Goal: Information Seeking & Learning: Learn about a topic

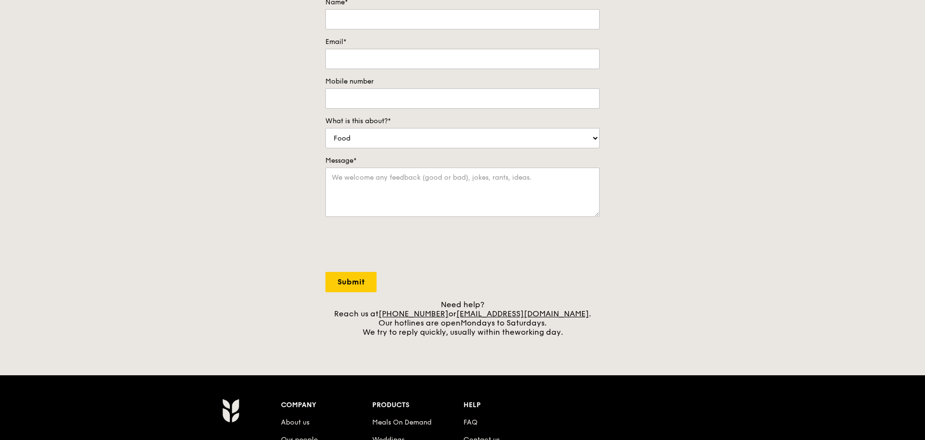
scroll to position [290, 0]
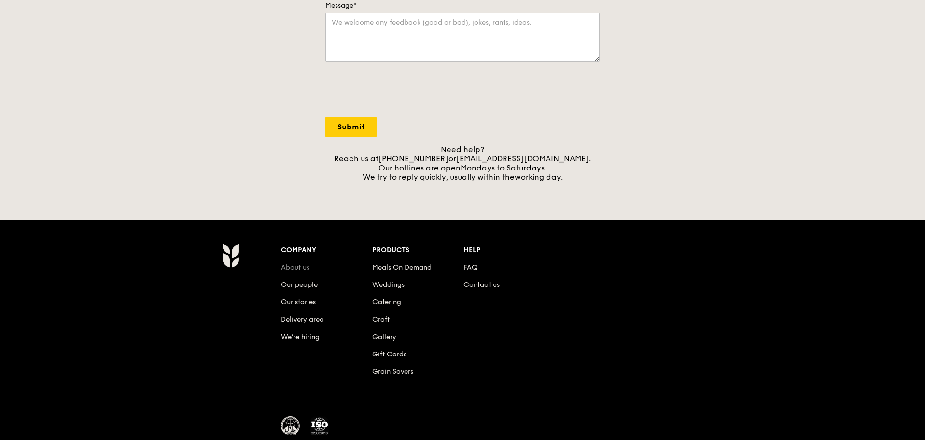
click at [296, 266] on link "About us" at bounding box center [295, 267] width 28 height 8
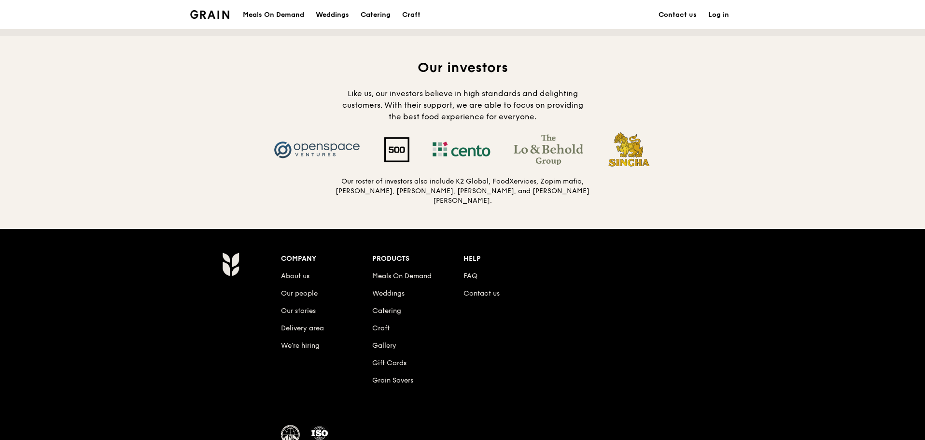
scroll to position [998, 0]
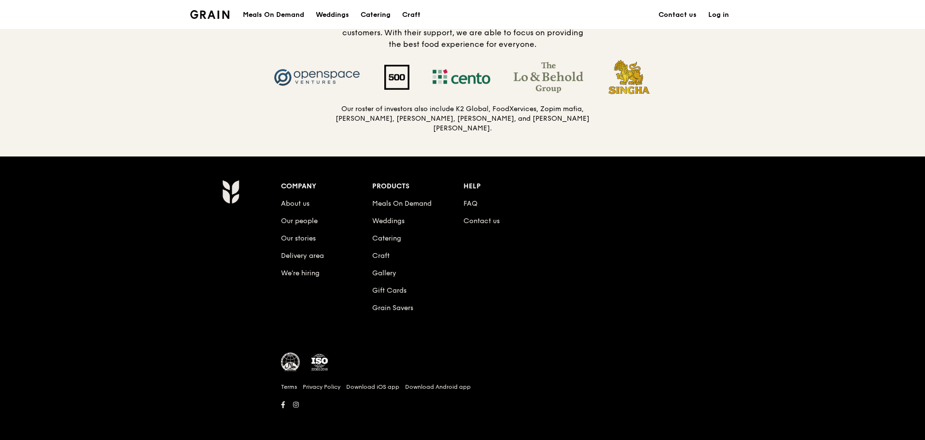
click at [479, 224] on li "Contact us" at bounding box center [508, 219] width 91 height 17
click at [477, 220] on link "Contact us" at bounding box center [481, 221] width 36 height 8
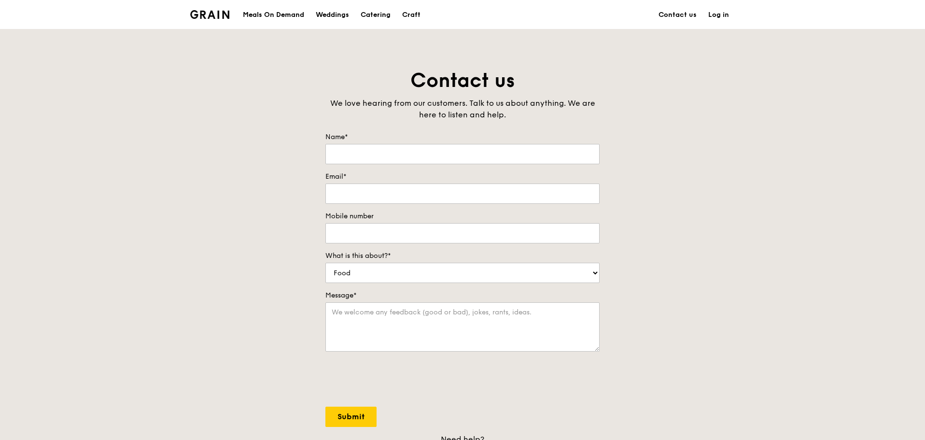
scroll to position [998, 0]
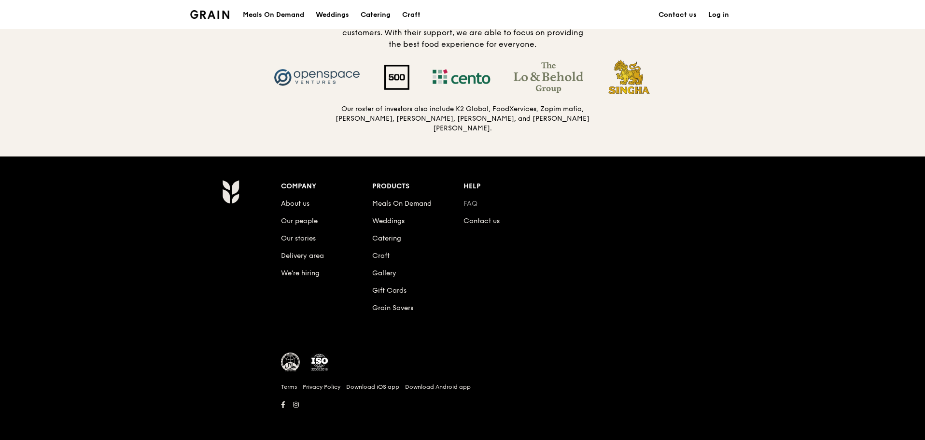
click at [474, 199] on link "FAQ" at bounding box center [470, 203] width 14 height 8
click at [300, 269] on link "We’re hiring" at bounding box center [300, 273] width 39 height 8
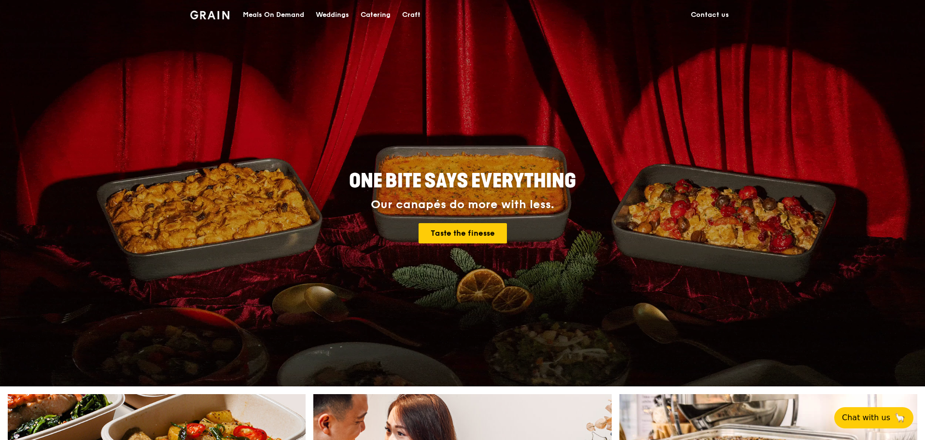
click at [287, 16] on div "Meals On Demand" at bounding box center [273, 14] width 61 height 29
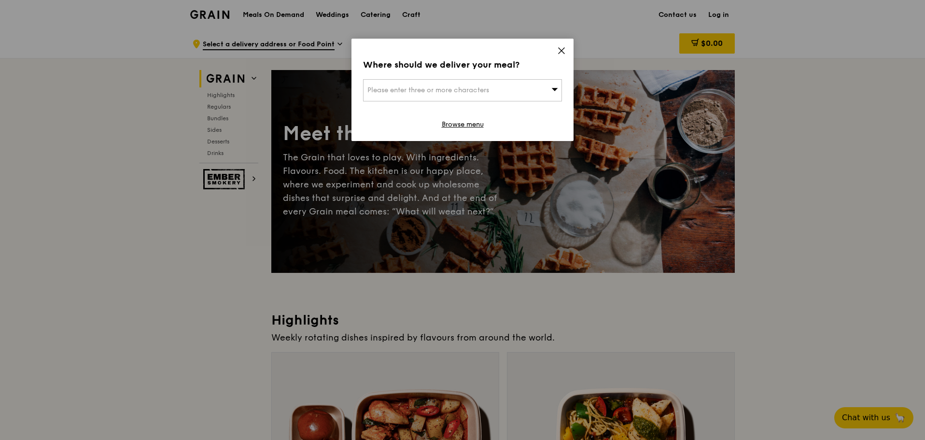
click at [558, 50] on icon at bounding box center [561, 50] width 9 height 9
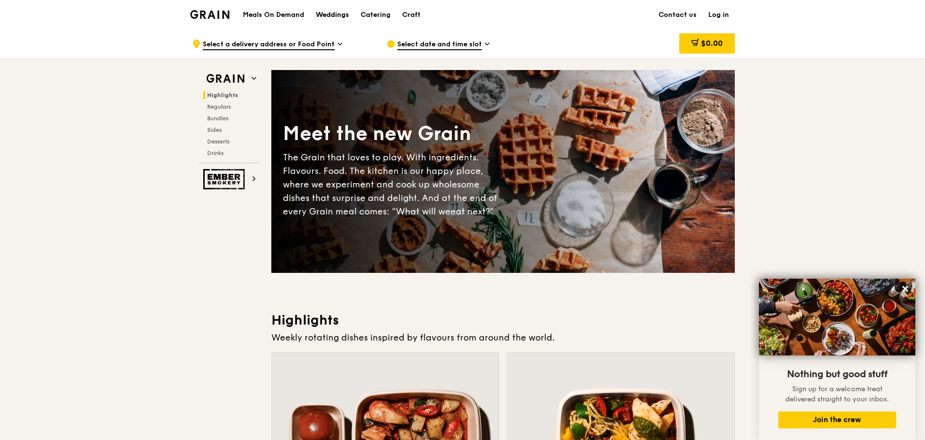
click at [330, 16] on div "Weddings" at bounding box center [332, 14] width 33 height 29
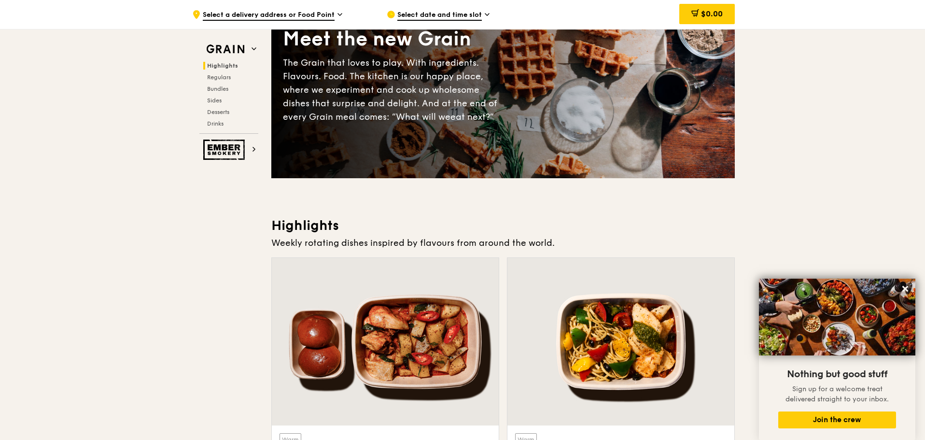
scroll to position [193, 0]
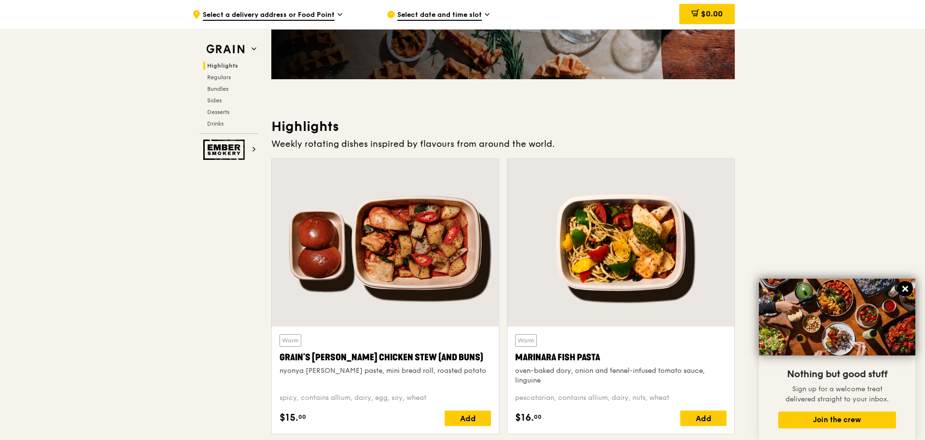
click at [902, 288] on icon at bounding box center [905, 288] width 9 height 9
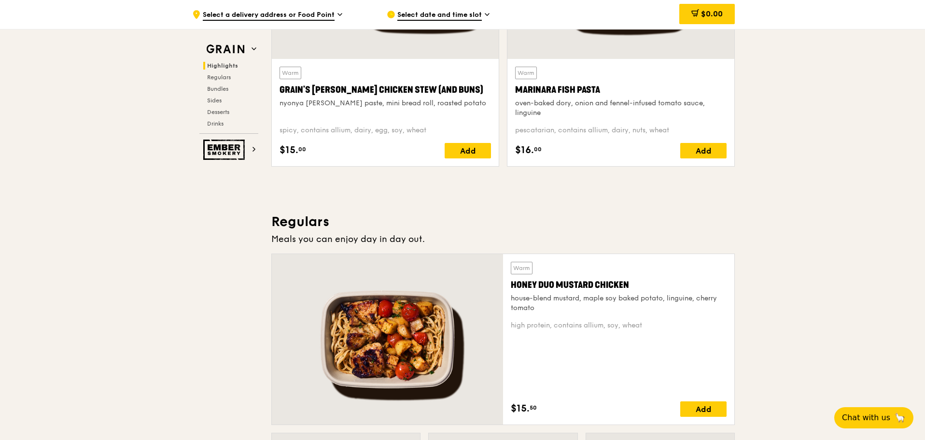
scroll to position [579, 0]
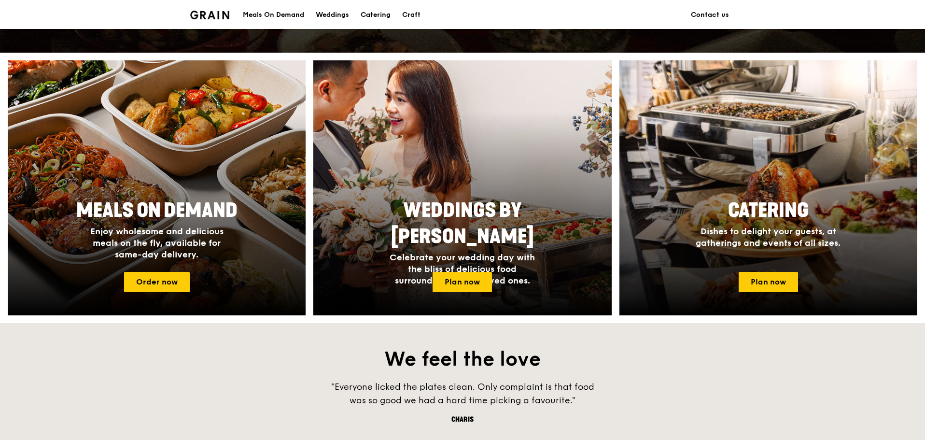
scroll to position [338, 0]
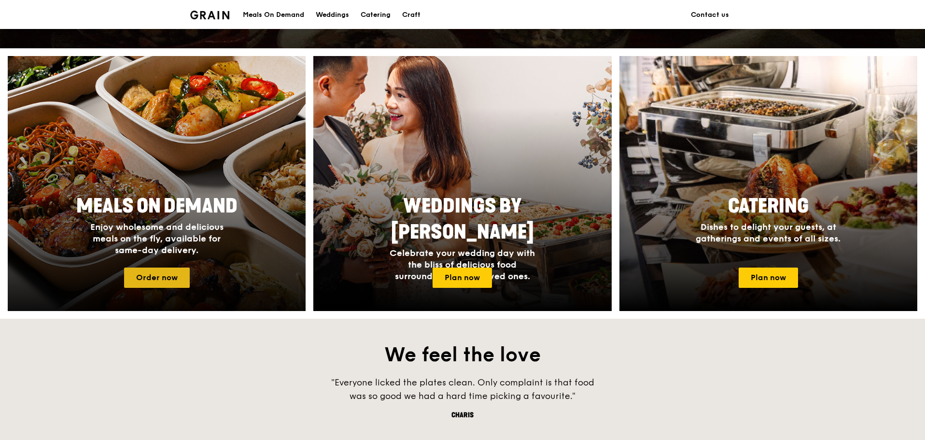
click at [160, 277] on link "Order now" at bounding box center [157, 277] width 66 height 20
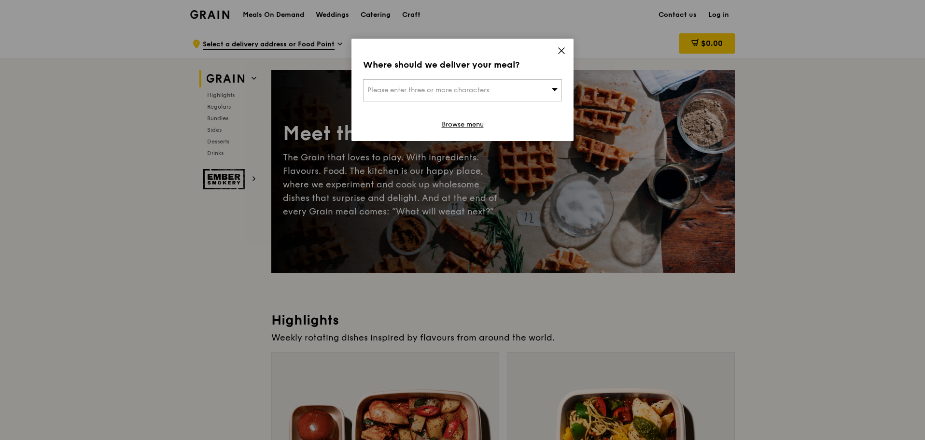
click at [557, 48] on div "Where should we deliver your meal? Please enter three or more characters Browse…" at bounding box center [462, 90] width 222 height 102
click at [560, 52] on icon at bounding box center [561, 50] width 9 height 9
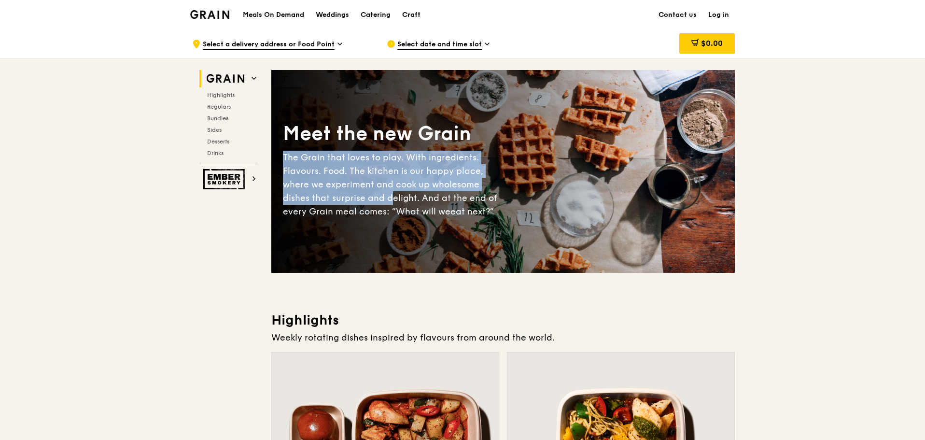
drag, startPoint x: 283, startPoint y: 157, endPoint x: 391, endPoint y: 196, distance: 113.9
click at [390, 196] on div "The Grain that loves to play. With ingredients. Flavours. Food. The kitchen is …" at bounding box center [393, 185] width 220 height 68
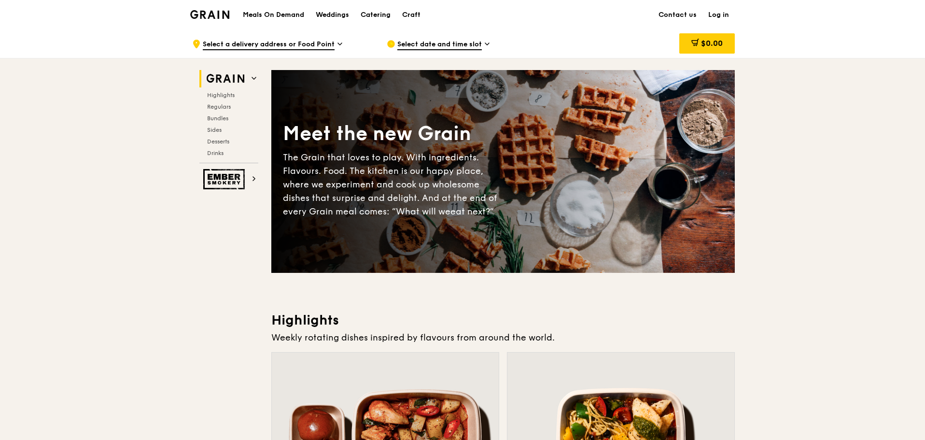
click at [393, 205] on div "The Grain that loves to play. With ingredients. Flavours. Food. The kitchen is …" at bounding box center [393, 185] width 220 height 68
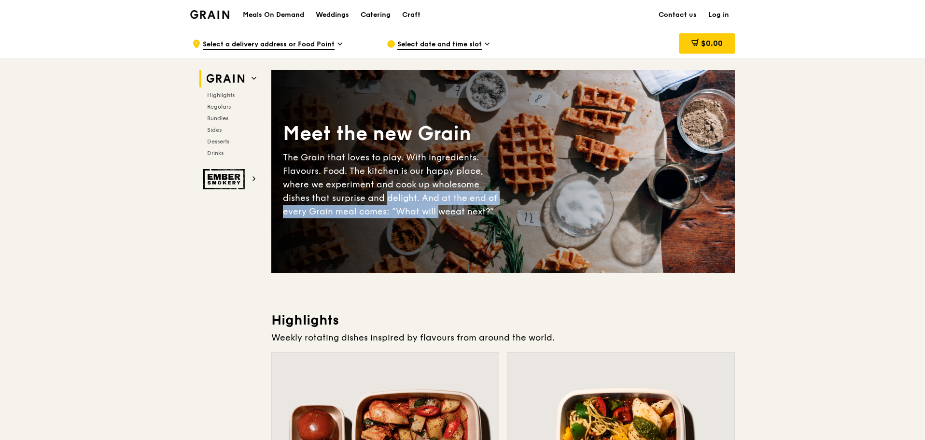
drag, startPoint x: 387, startPoint y: 197, endPoint x: 436, endPoint y: 206, distance: 50.5
click at [436, 206] on div "The Grain that loves to play. With ingredients. Flavours. Food. The kitchen is …" at bounding box center [393, 185] width 220 height 68
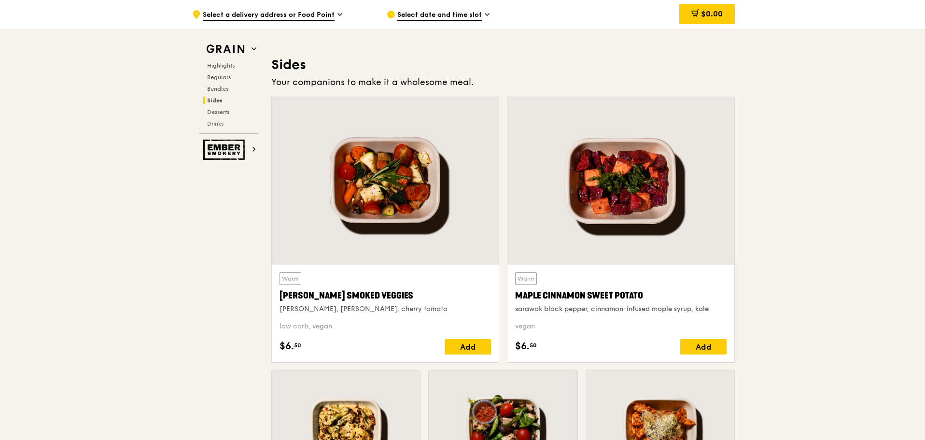
scroll to position [2269, 0]
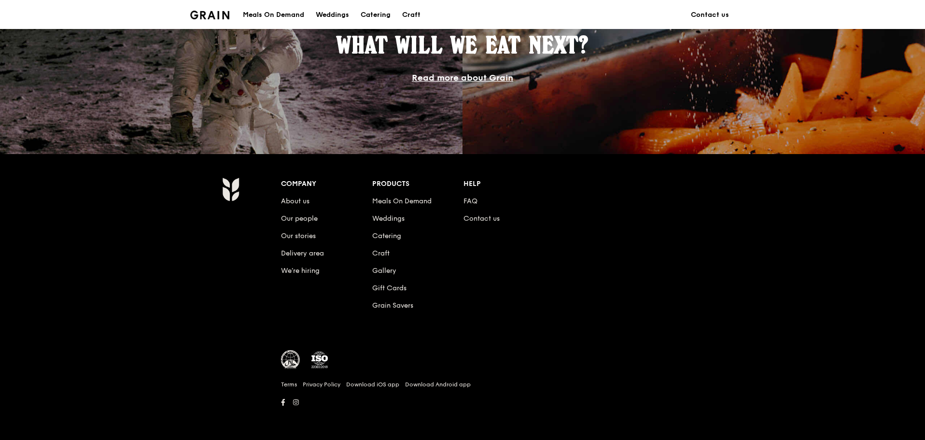
scroll to position [338, 0]
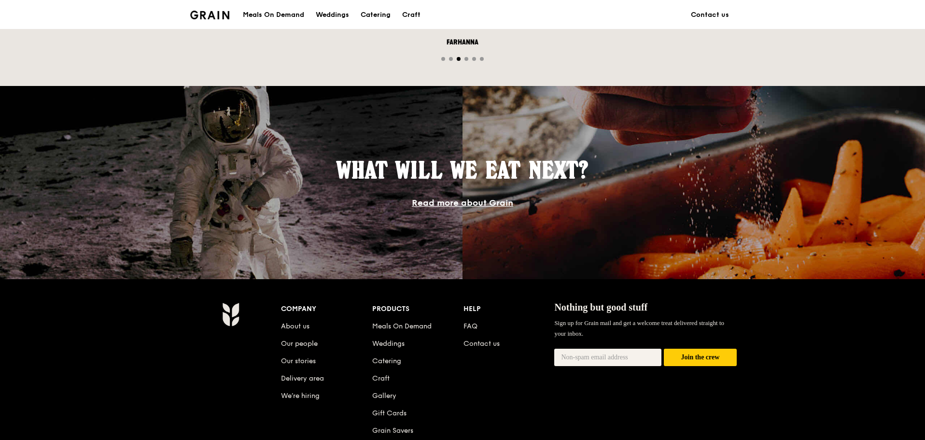
scroll to position [483, 0]
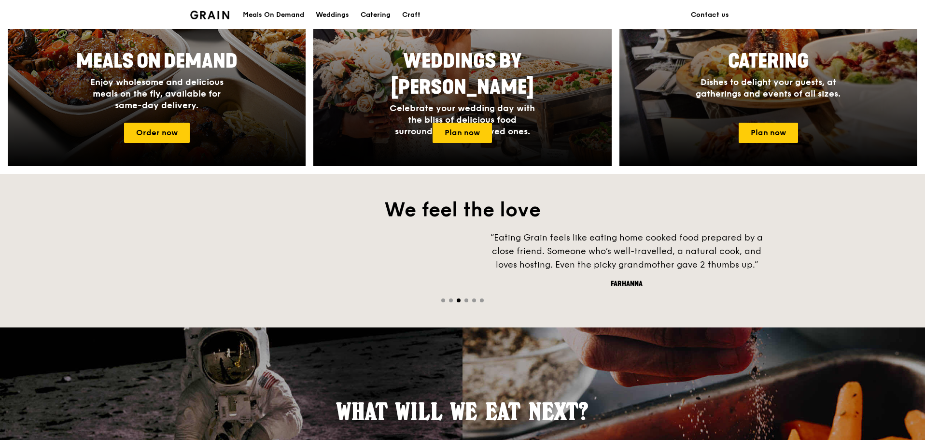
drag, startPoint x: 344, startPoint y: 241, endPoint x: 508, endPoint y: 252, distance: 164.5
click at [508, 252] on div "“Eating Grain feels like eating home cooked food prepared by a close friend. So…" at bounding box center [627, 251] width 290 height 41
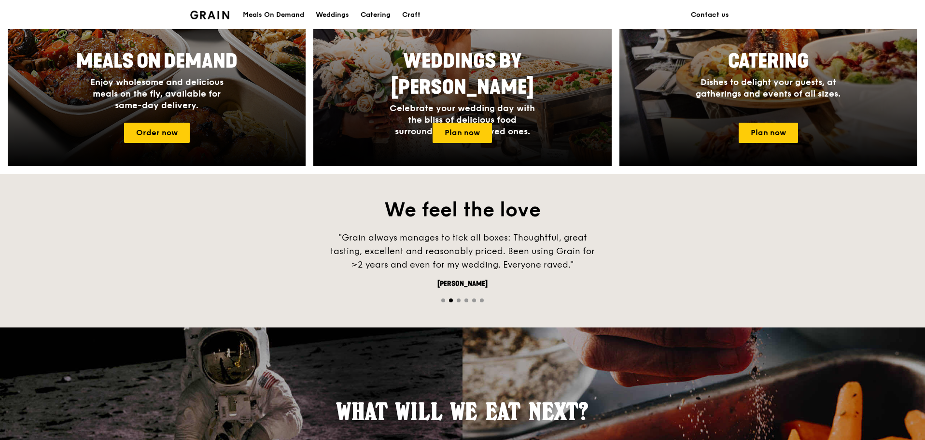
click at [457, 300] on span "Go to slide 3" at bounding box center [459, 300] width 4 height 4
click at [474, 300] on span "Go to slide 5" at bounding box center [474, 300] width 4 height 4
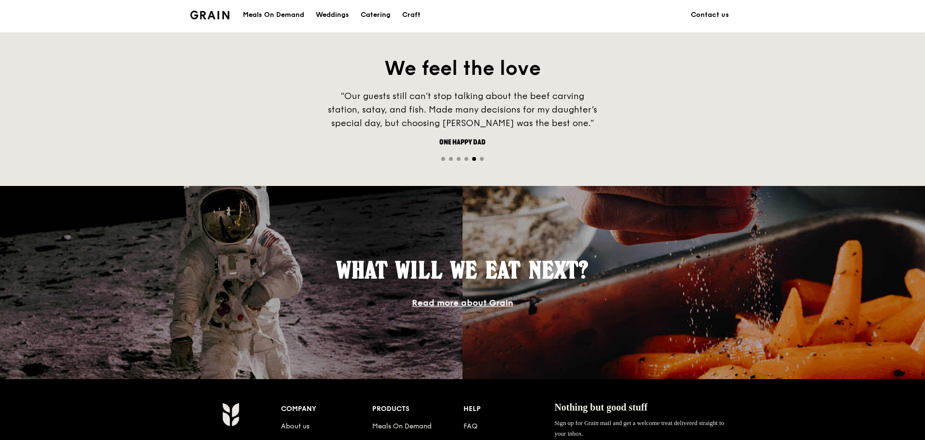
scroll to position [772, 0]
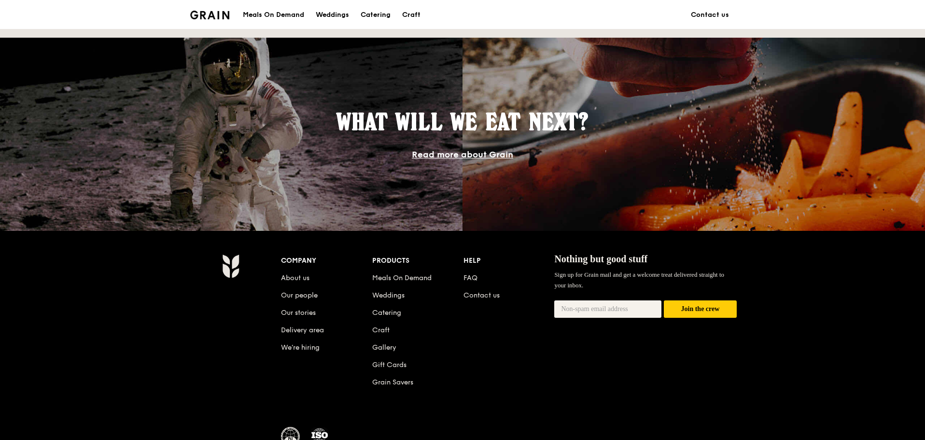
click at [473, 154] on link "Read more about Grain" at bounding box center [462, 154] width 101 height 11
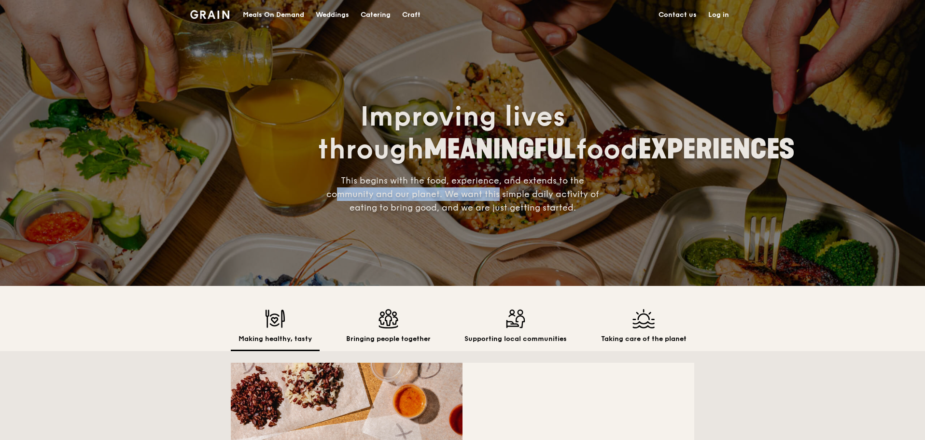
drag, startPoint x: 339, startPoint y: 204, endPoint x: 498, endPoint y: 214, distance: 158.7
click at [498, 214] on h4 "This begins with the food, experience, and extends to the community and our pla…" at bounding box center [463, 194] width 290 height 41
click at [498, 213] on span "This begins with the food, experience, and extends to the community and our pla…" at bounding box center [462, 194] width 273 height 38
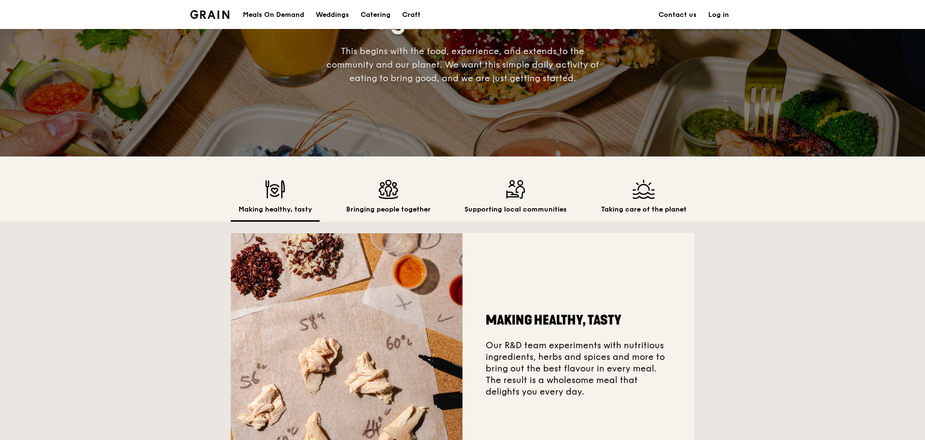
scroll to position [290, 0]
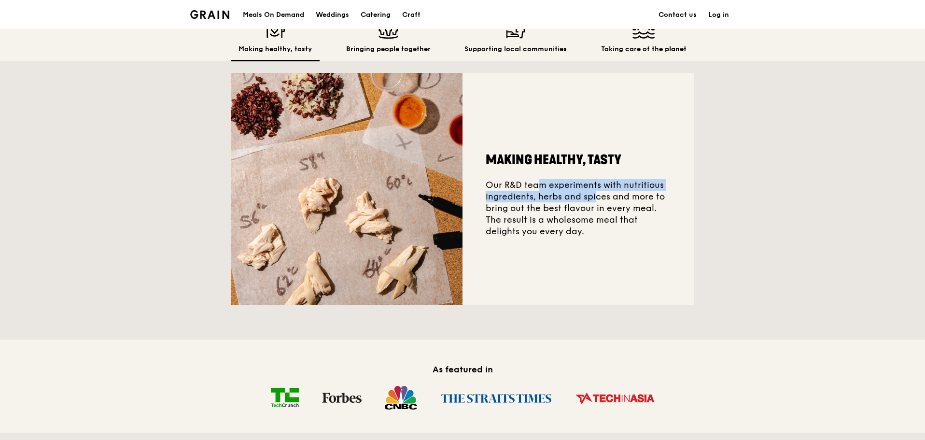
drag, startPoint x: 477, startPoint y: 189, endPoint x: 547, endPoint y: 200, distance: 71.3
click at [547, 200] on div "Making healthy, tasty Our R&D team experiments with nutritious ingredients, her…" at bounding box center [579, 189] width 232 height 232
copy div "Our R&D team experiments with nutritious ingredients, he"
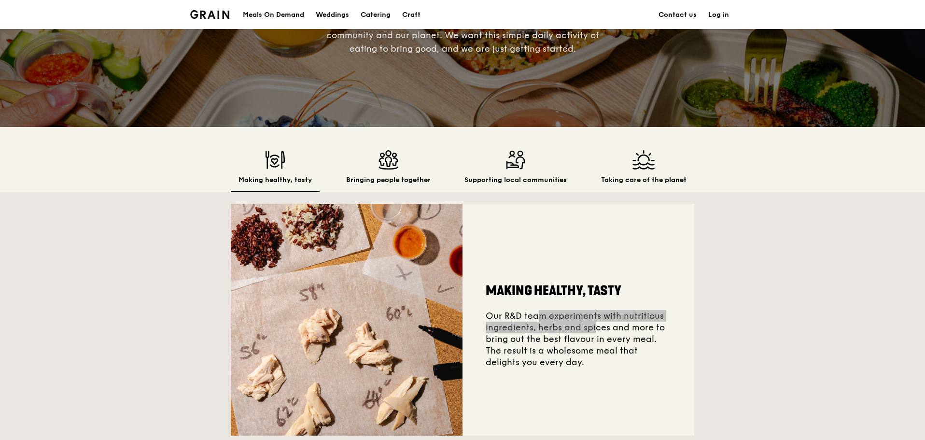
scroll to position [241, 0]
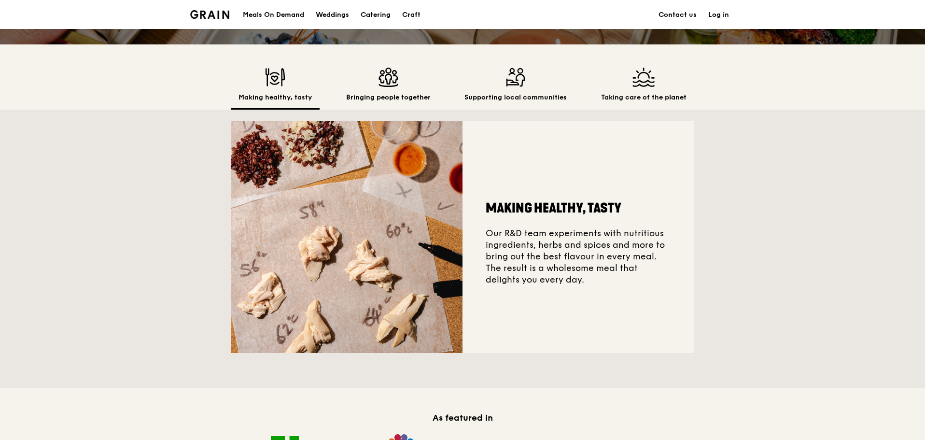
drag, startPoint x: 365, startPoint y: 87, endPoint x: 384, endPoint y: 89, distance: 18.9
click at [366, 87] on div "Bringing people together" at bounding box center [388, 89] width 100 height 42
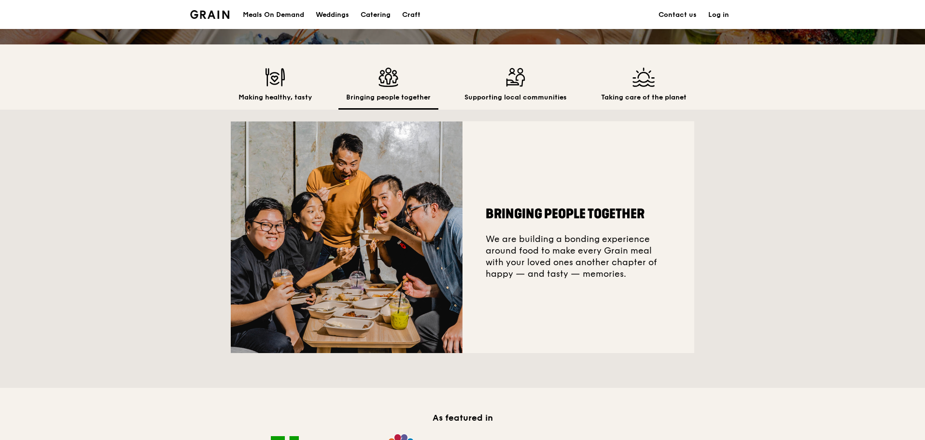
click at [523, 97] on h2 "Supporting local communities" at bounding box center [515, 98] width 102 height 10
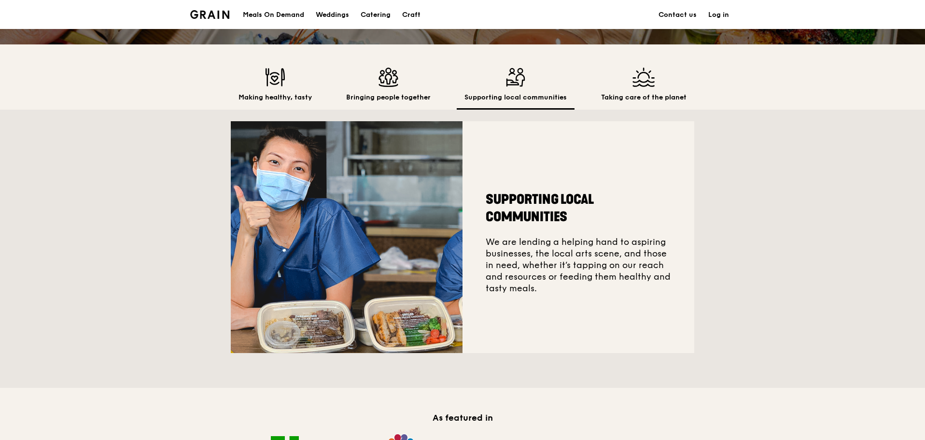
click at [641, 86] on img at bounding box center [643, 77] width 85 height 19
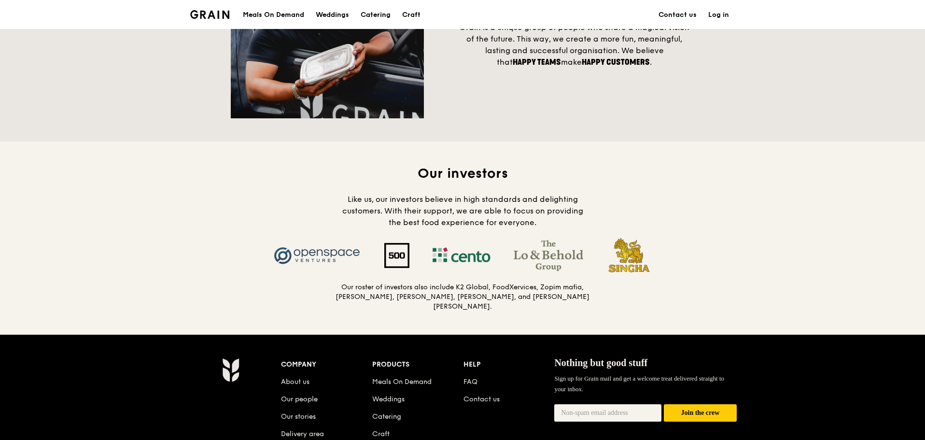
scroll to position [676, 0]
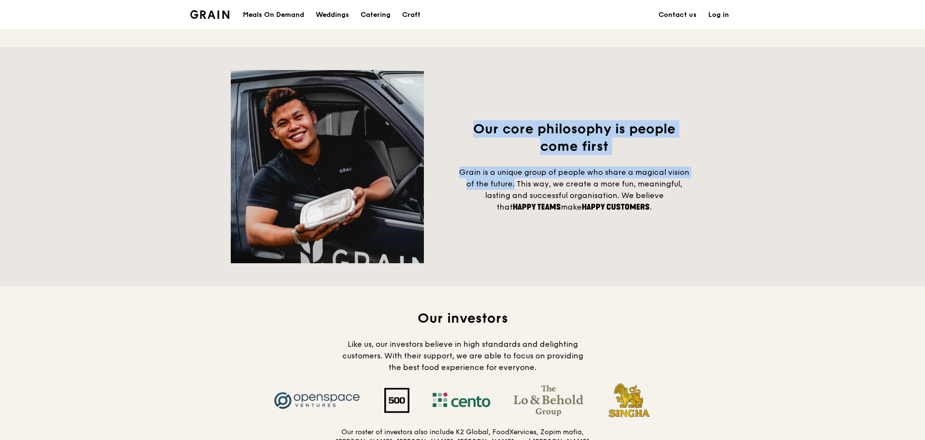
drag, startPoint x: 471, startPoint y: 132, endPoint x: 516, endPoint y: 186, distance: 70.3
click at [516, 186] on div "Our core philosophy is people come first Grain is a unique group of people who …" at bounding box center [572, 166] width 246 height 93
copy div "Our core philosophy is people come first Grain is a unique group of people who …"
click at [562, 263] on div "Our core philosophy is people come first Grain is a unique group of people who …" at bounding box center [462, 166] width 463 height 193
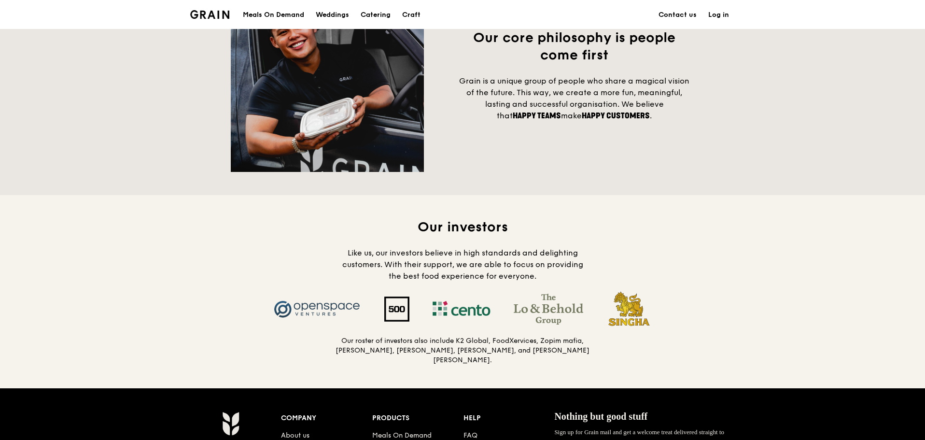
scroll to position [772, 0]
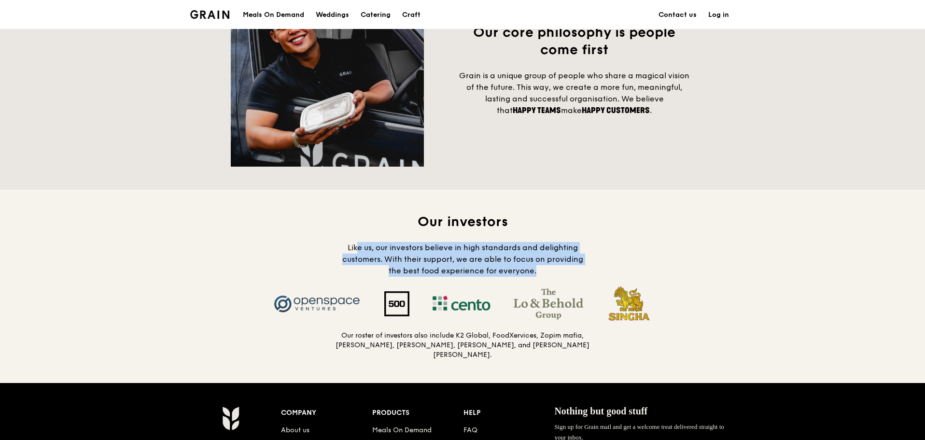
drag, startPoint x: 372, startPoint y: 256, endPoint x: 545, endPoint y: 277, distance: 174.0
click at [545, 277] on h4 "Like us, our investors believe in high standards and delighting customers. With…" at bounding box center [462, 259] width 255 height 35
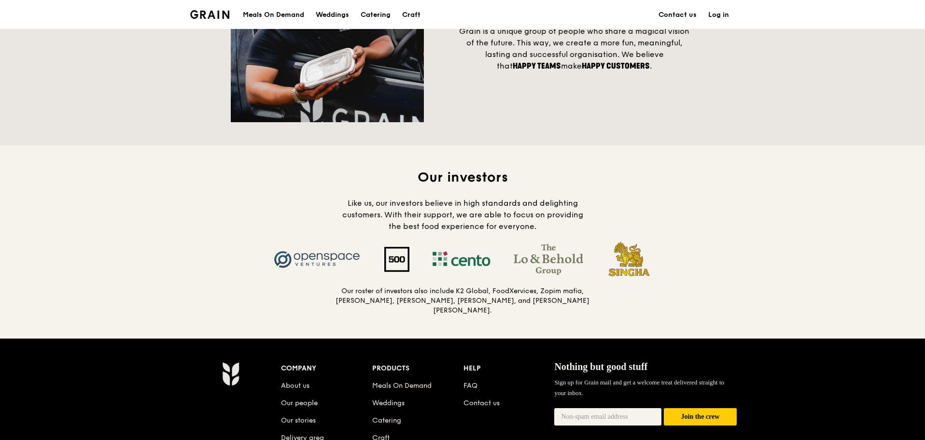
scroll to position [869, 0]
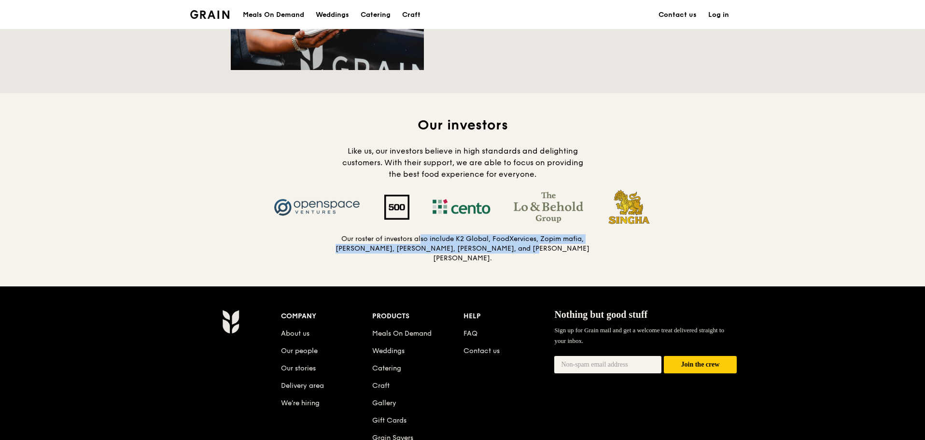
drag, startPoint x: 447, startPoint y: 255, endPoint x: 512, endPoint y: 260, distance: 65.3
click at [512, 260] on h5 "Our roster of investors also include K2 Global, FoodXervices, Zopim mafia, [PER…" at bounding box center [462, 248] width 255 height 29
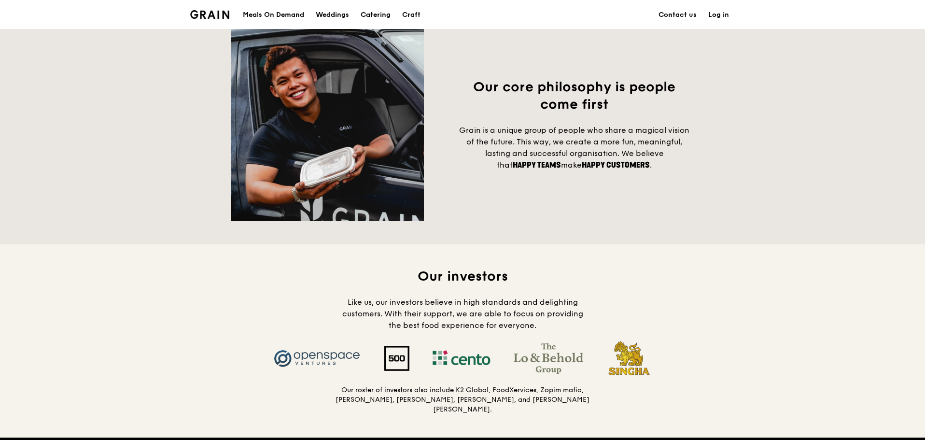
scroll to position [821, 0]
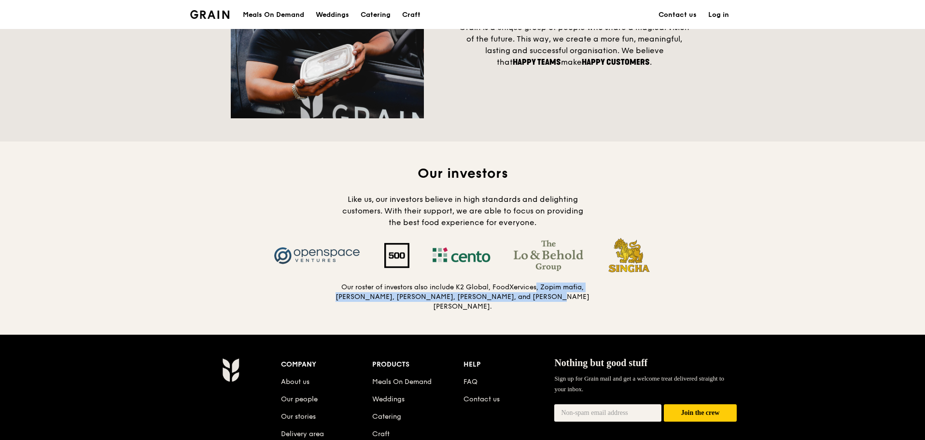
drag, startPoint x: 495, startPoint y: 295, endPoint x: 545, endPoint y: 302, distance: 50.1
click at [545, 302] on h5 "Our roster of investors also include K2 Global, FoodXervices, Zopim mafia, [PER…" at bounding box center [462, 296] width 255 height 29
drag, startPoint x: 545, startPoint y: 302, endPoint x: 560, endPoint y: 302, distance: 15.0
click at [545, 302] on h5 "Our roster of investors also include K2 Global, FoodXervices, Zopim mafia, [PER…" at bounding box center [462, 296] width 255 height 29
click at [569, 303] on h5 "Our roster of investors also include K2 Global, FoodXervices, Zopim mafia, [PER…" at bounding box center [462, 296] width 255 height 29
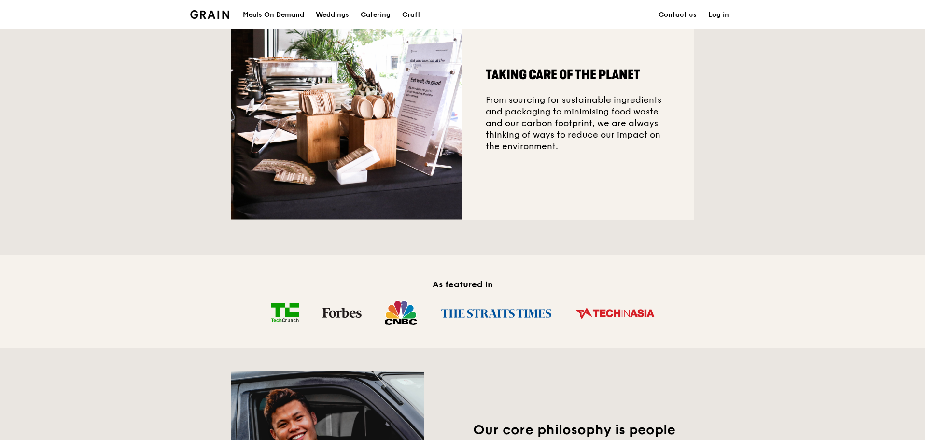
scroll to position [145, 0]
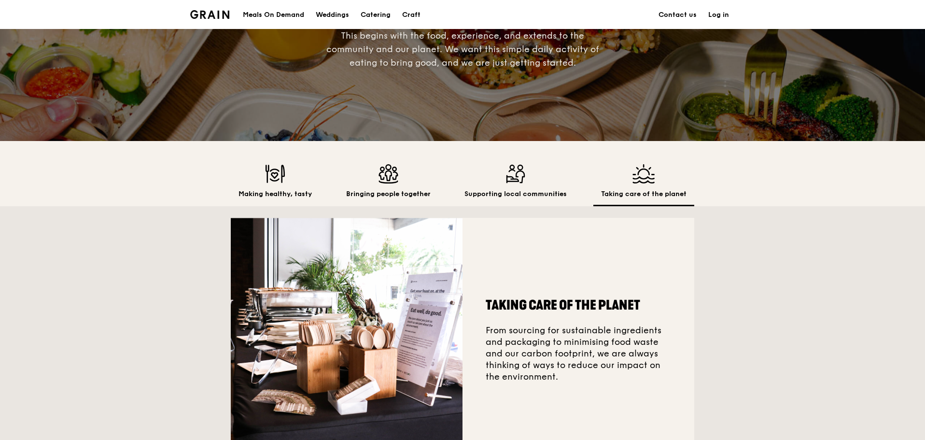
click at [510, 186] on div "Supporting local communities" at bounding box center [516, 185] width 118 height 42
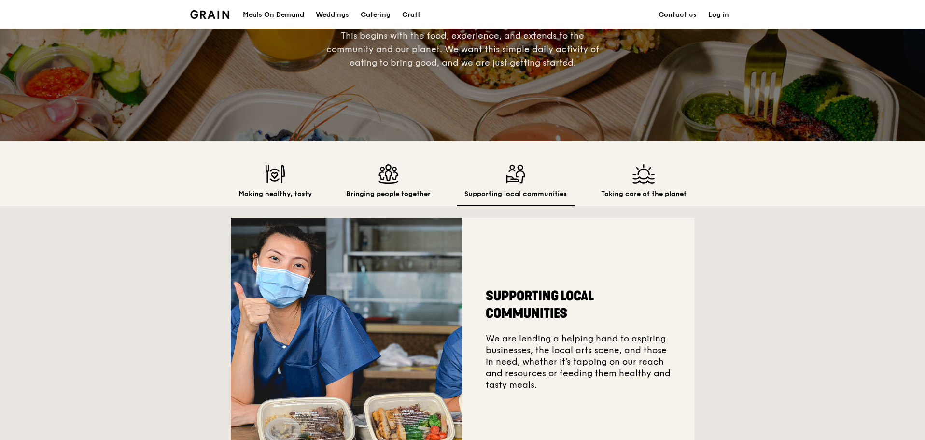
click at [390, 190] on h2 "Bringing people together" at bounding box center [388, 194] width 84 height 10
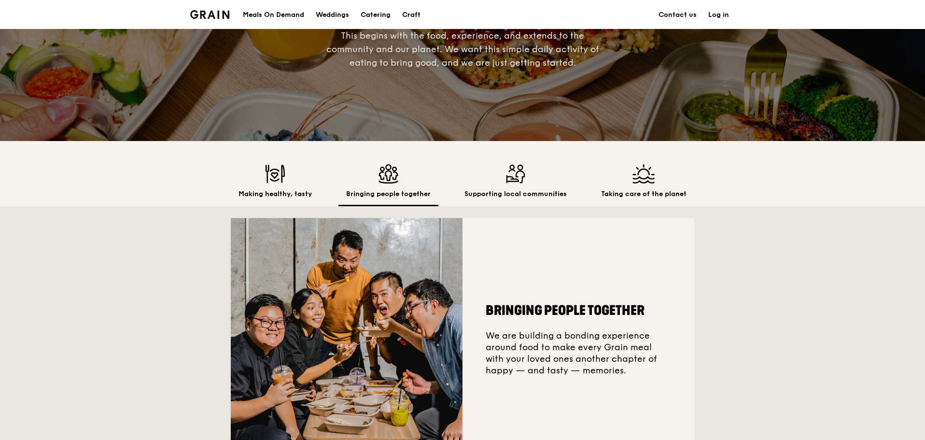
scroll to position [0, 0]
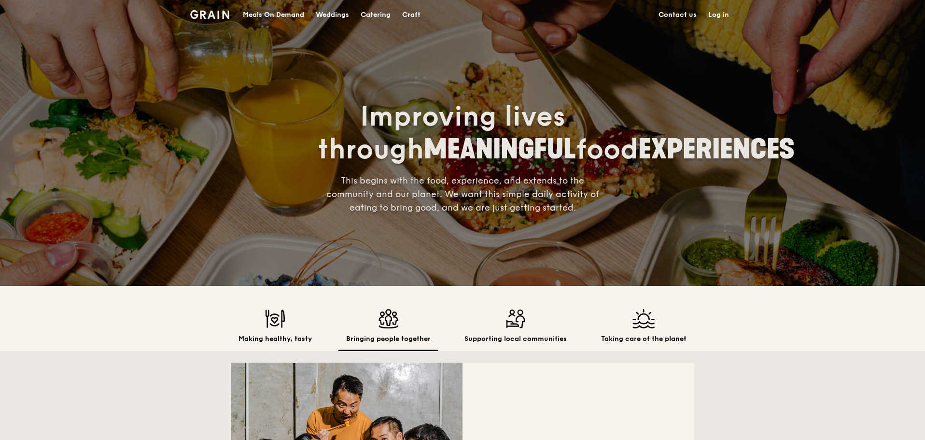
click at [267, 19] on div "Meals On Demand" at bounding box center [273, 14] width 61 height 29
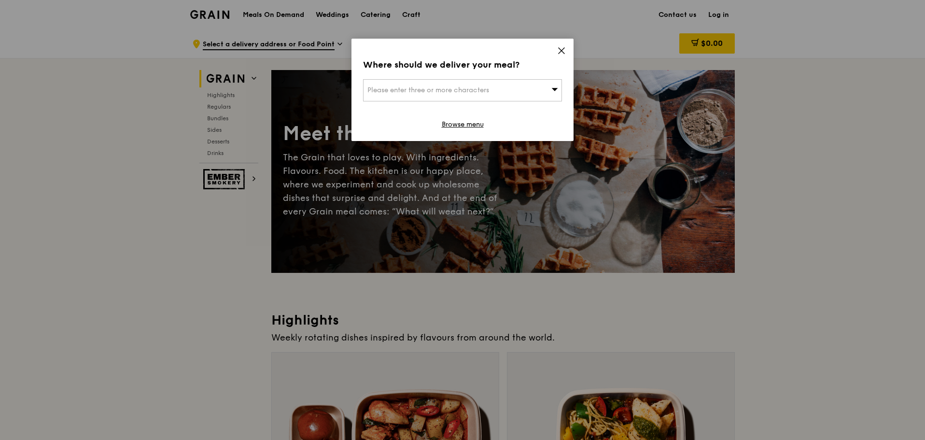
click at [565, 52] on icon at bounding box center [561, 50] width 9 height 9
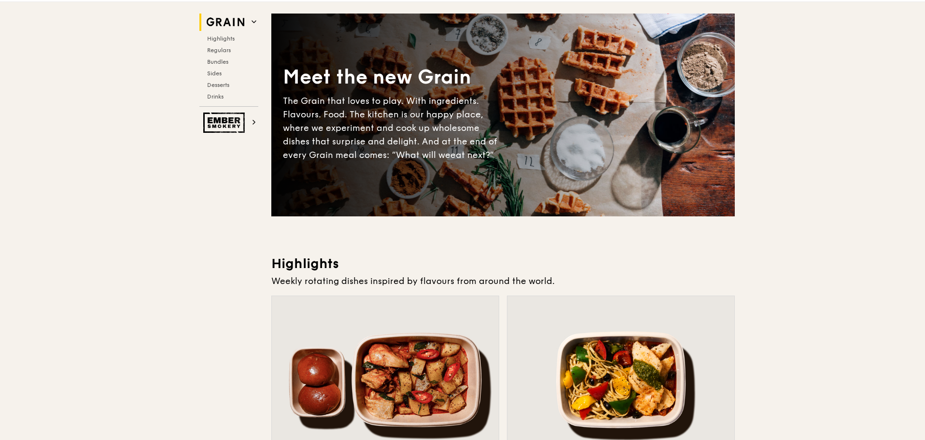
scroll to position [193, 0]
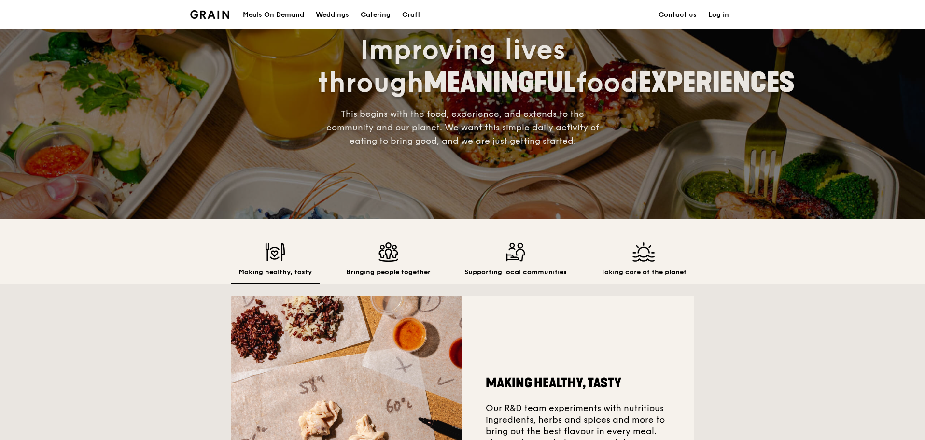
scroll to position [145, 0]
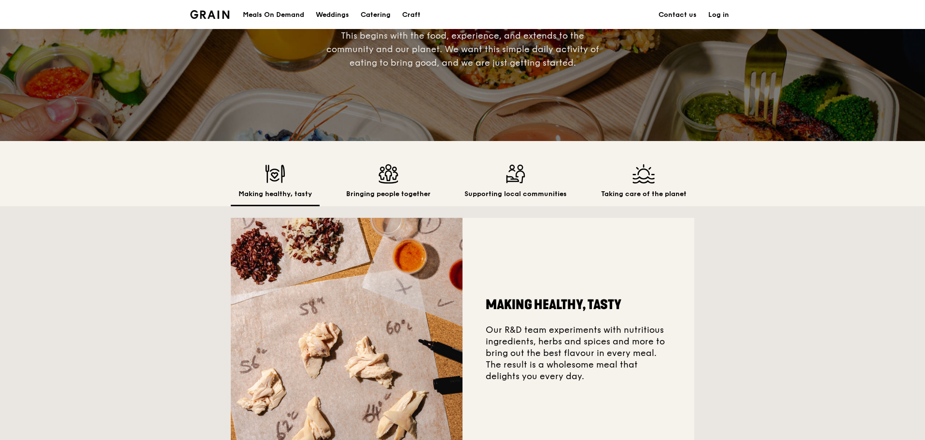
click at [643, 182] on img at bounding box center [643, 173] width 85 height 19
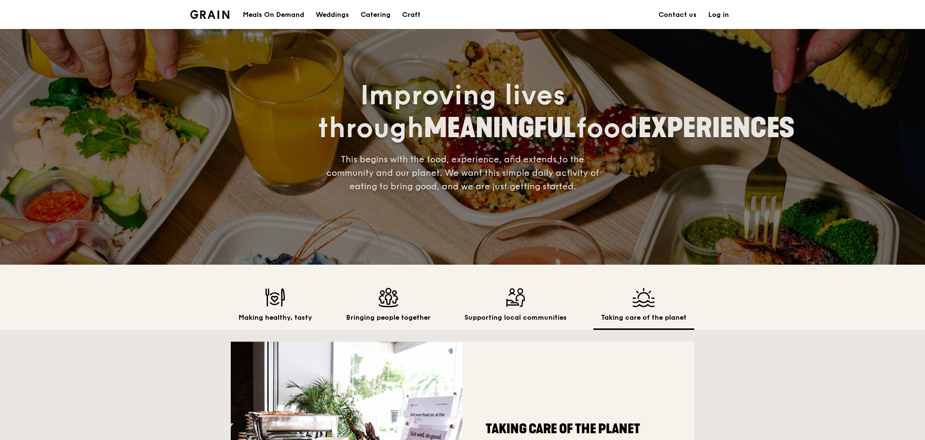
scroll to position [0, 0]
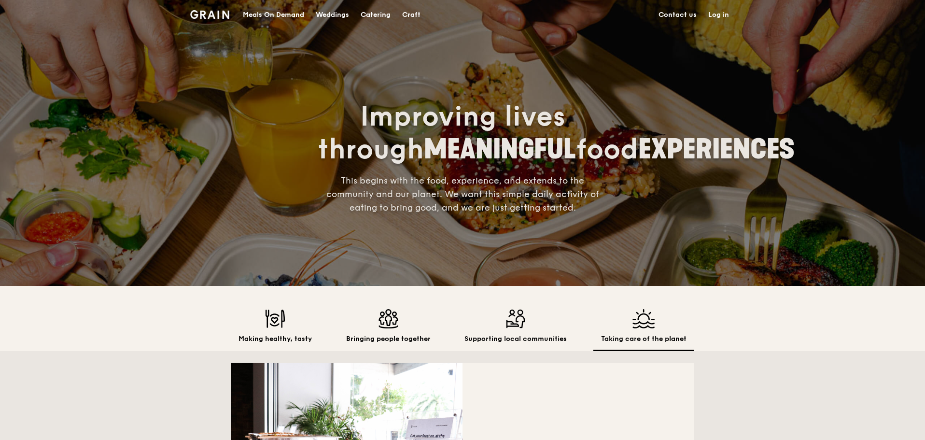
click at [212, 15] on img at bounding box center [209, 14] width 39 height 9
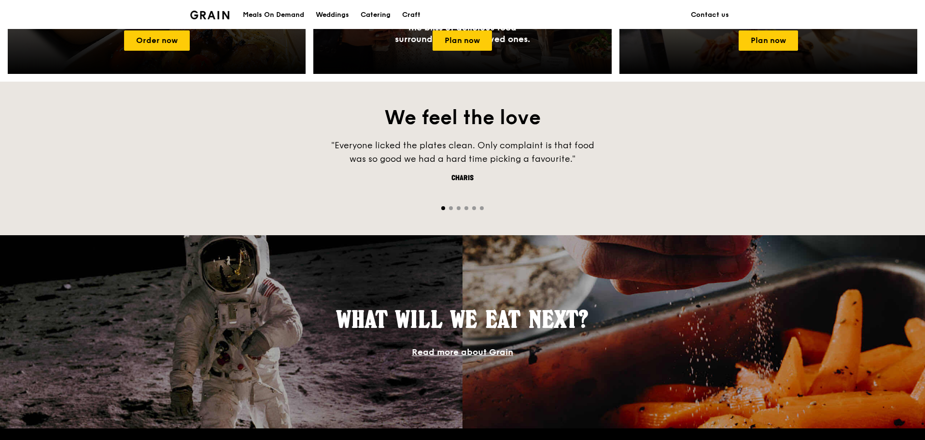
scroll to position [628, 0]
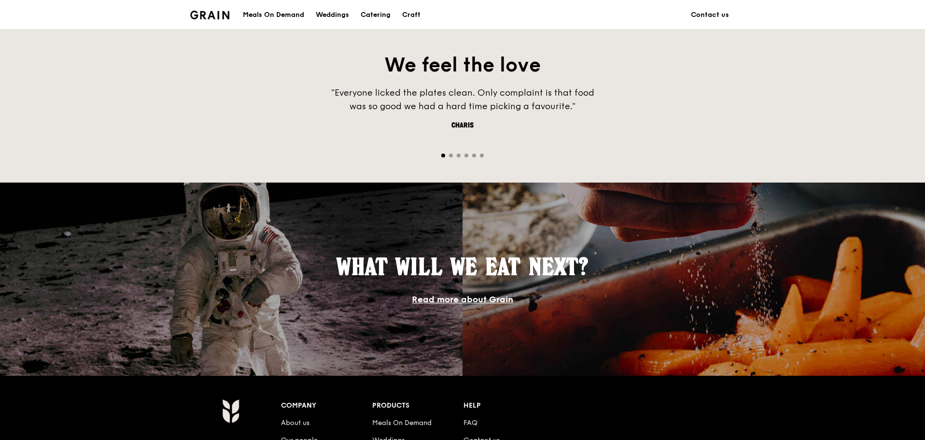
click at [460, 296] on link "Read more about Grain" at bounding box center [462, 299] width 101 height 11
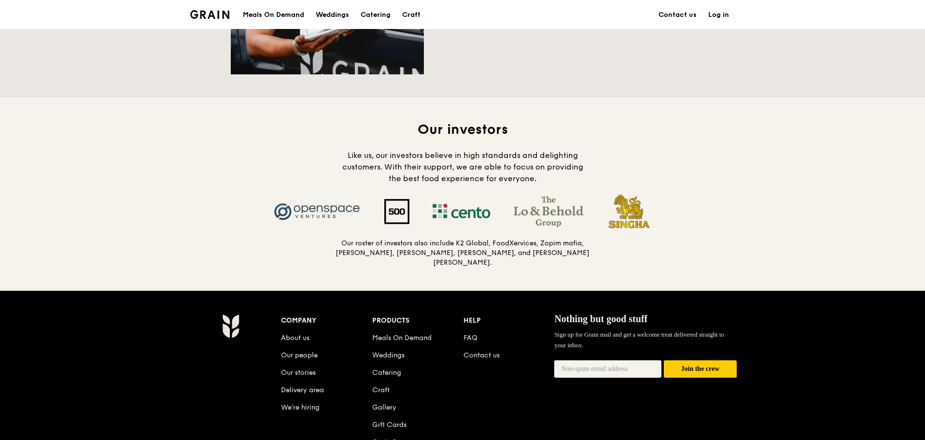
scroll to position [869, 0]
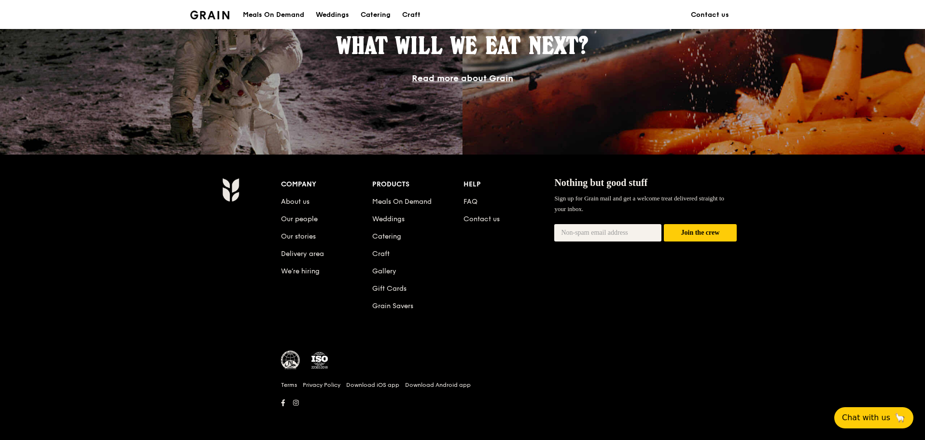
scroll to position [849, 0]
click at [295, 196] on li "About us" at bounding box center [326, 199] width 91 height 17
click at [298, 200] on link "About us" at bounding box center [295, 201] width 28 height 8
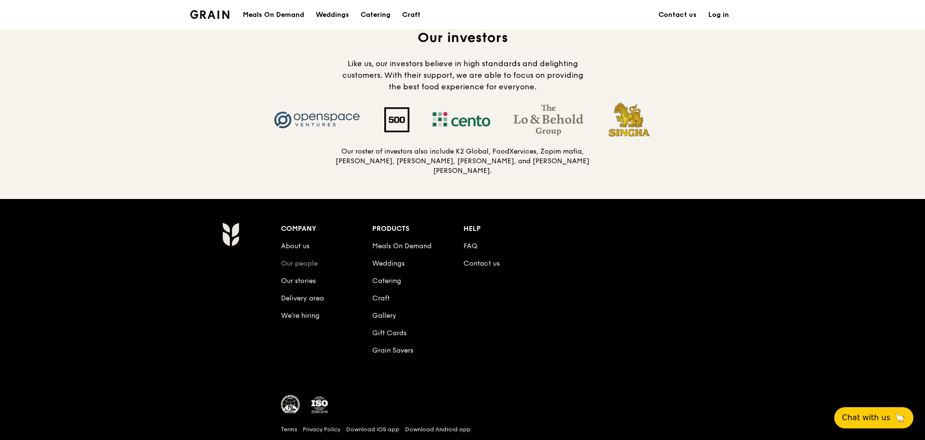
scroll to position [998, 0]
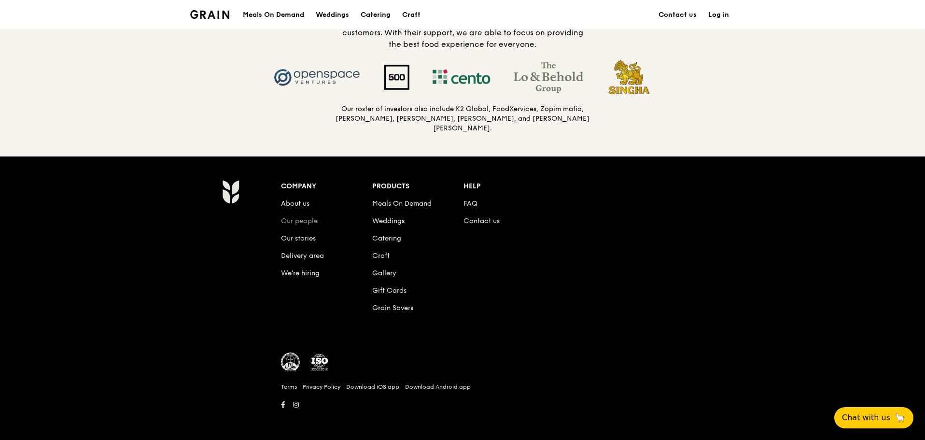
click at [295, 217] on link "Our people" at bounding box center [299, 221] width 37 height 8
click at [301, 234] on link "Our stories" at bounding box center [298, 238] width 35 height 8
click at [467, 204] on link "FAQ" at bounding box center [470, 203] width 14 height 8
drag, startPoint x: 478, startPoint y: 210, endPoint x: 478, endPoint y: 216, distance: 5.8
click at [478, 211] on li "Contact us" at bounding box center [508, 219] width 91 height 17
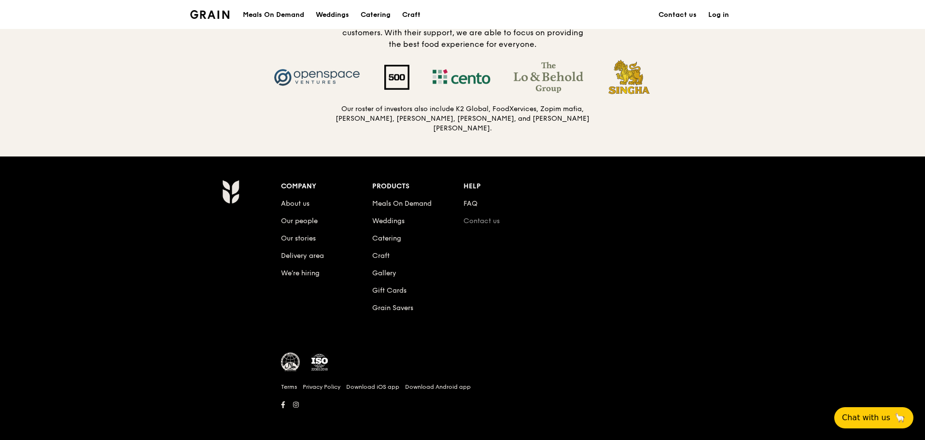
click at [479, 219] on link "Contact us" at bounding box center [481, 221] width 36 height 8
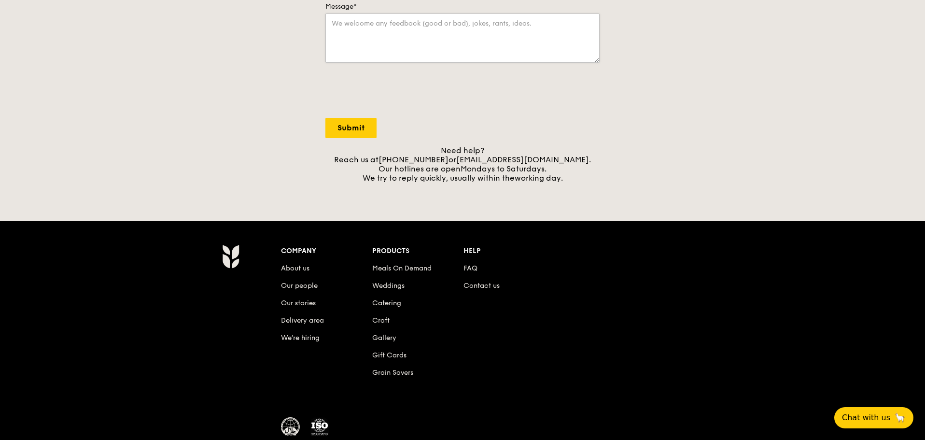
scroll to position [290, 0]
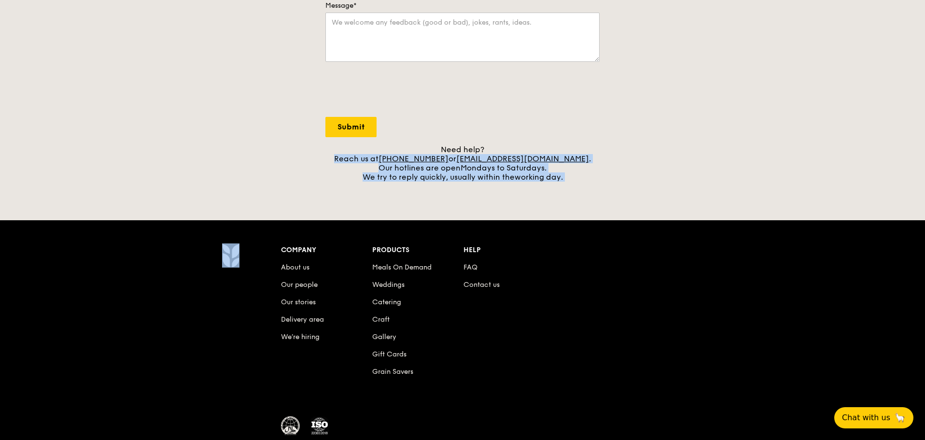
drag, startPoint x: 338, startPoint y: 154, endPoint x: 621, endPoint y: 197, distance: 286.0
click at [621, 197] on div "Grain logo Meals On Demand Weddings Catering Craft Contact us Log in Contact us…" at bounding box center [462, 108] width 925 height 796
click at [622, 197] on div "Grain logo Meals On Demand Weddings Catering Craft Contact us Log in Contact us…" at bounding box center [462, 108] width 925 height 796
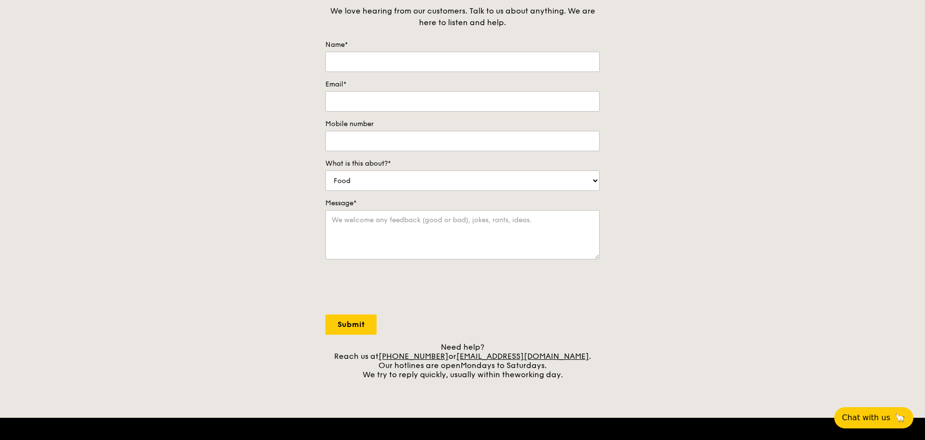
scroll to position [0, 0]
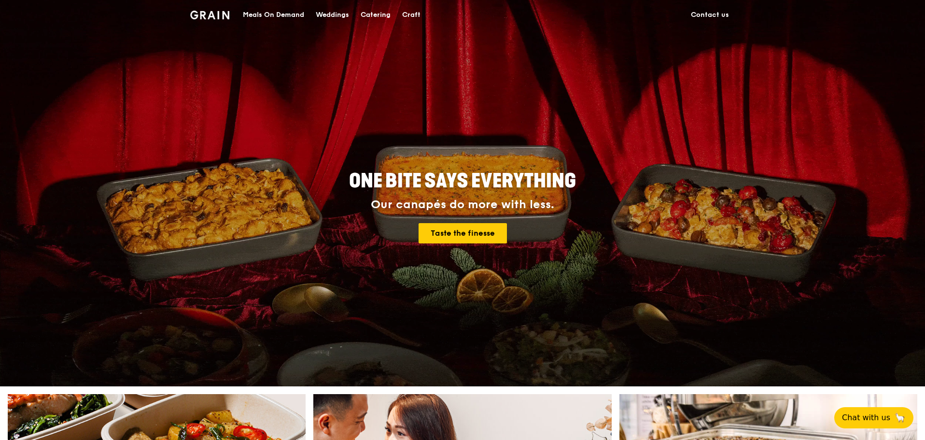
click at [283, 14] on div "Meals On Demand" at bounding box center [273, 14] width 61 height 29
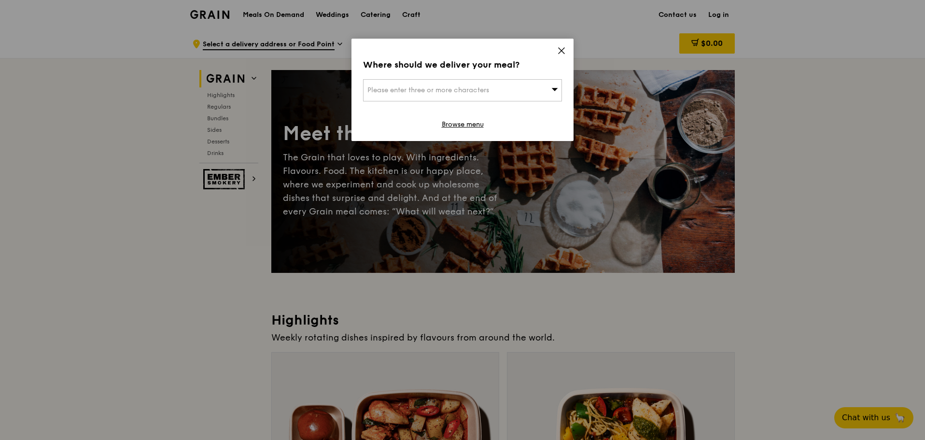
click at [559, 52] on icon at bounding box center [561, 50] width 9 height 9
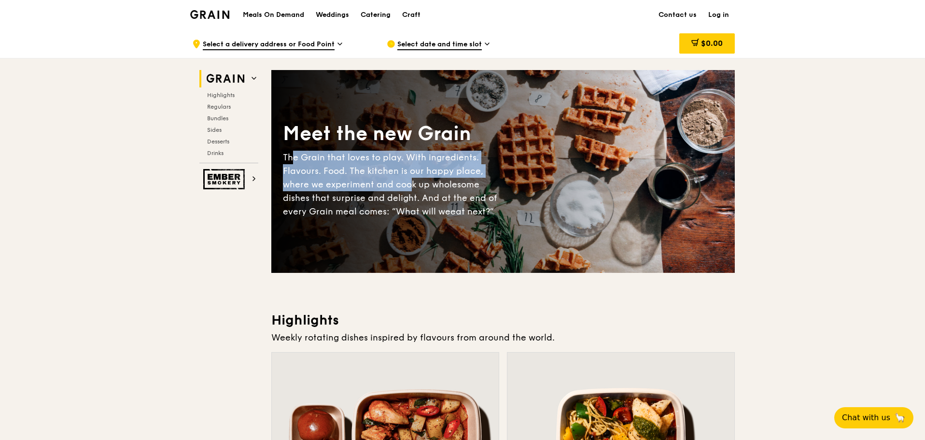
drag, startPoint x: 295, startPoint y: 163, endPoint x: 412, endPoint y: 179, distance: 118.9
click at [412, 179] on div "The Grain that loves to play. With ingredients. Flavours. Food. The kitchen is …" at bounding box center [393, 185] width 220 height 68
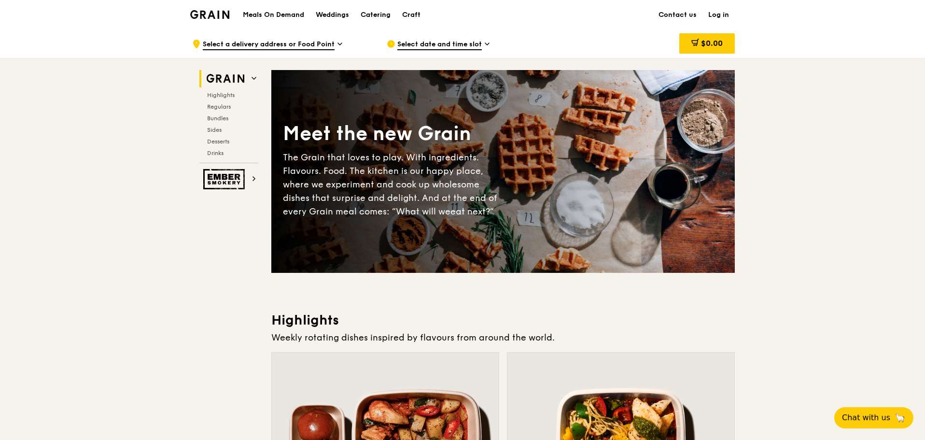
click at [413, 179] on div "The Grain that loves to play. With ingredients. Flavours. Food. The kitchen is …" at bounding box center [393, 185] width 220 height 68
drag, startPoint x: 283, startPoint y: 199, endPoint x: 414, endPoint y: 197, distance: 130.9
click at [414, 197] on div "Meet the new Grain The Grain that loves to play. With ingredients. Flavours. Fo…" at bounding box center [502, 171] width 463 height 125
click at [414, 197] on div "The Grain that loves to play. With ingredients. Flavours. Food. The kitchen is …" at bounding box center [393, 185] width 220 height 68
drag, startPoint x: 376, startPoint y: 209, endPoint x: 388, endPoint y: 209, distance: 11.6
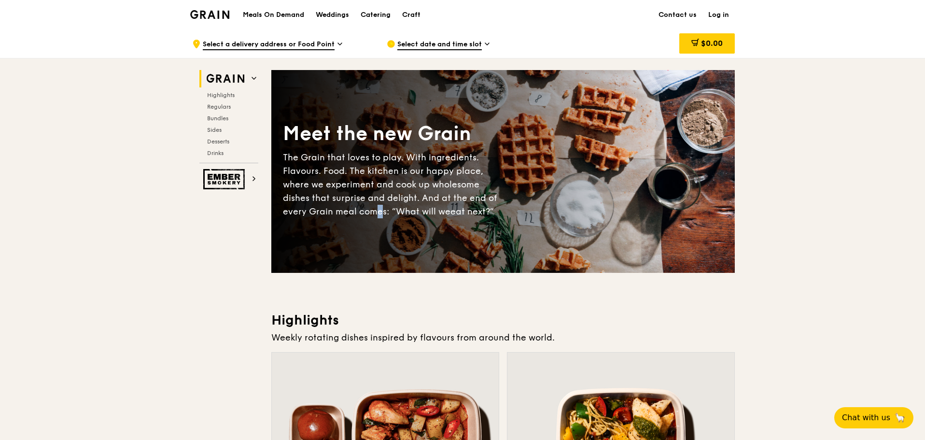
click at [388, 209] on div "The Grain that loves to play. With ingredients. Flavours. Food. The kitchen is …" at bounding box center [393, 185] width 220 height 68
click at [365, 214] on div "The Grain that loves to play. With ingredients. Flavours. Food. The kitchen is …" at bounding box center [393, 185] width 220 height 68
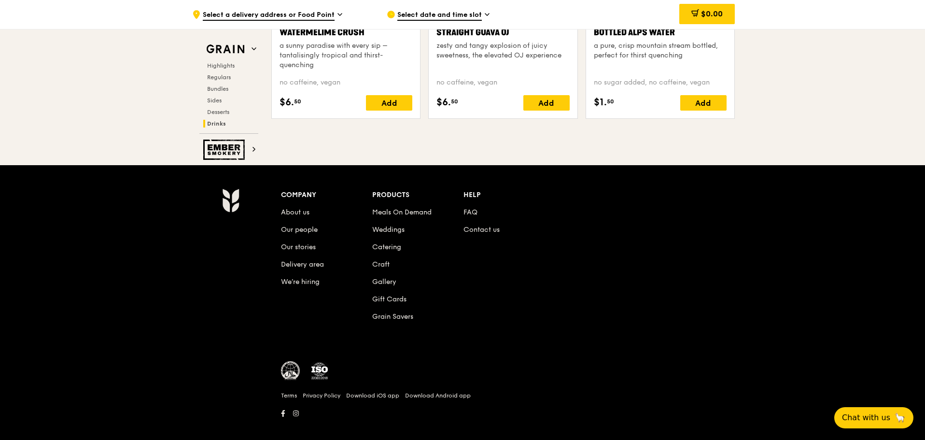
scroll to position [3990, 0]
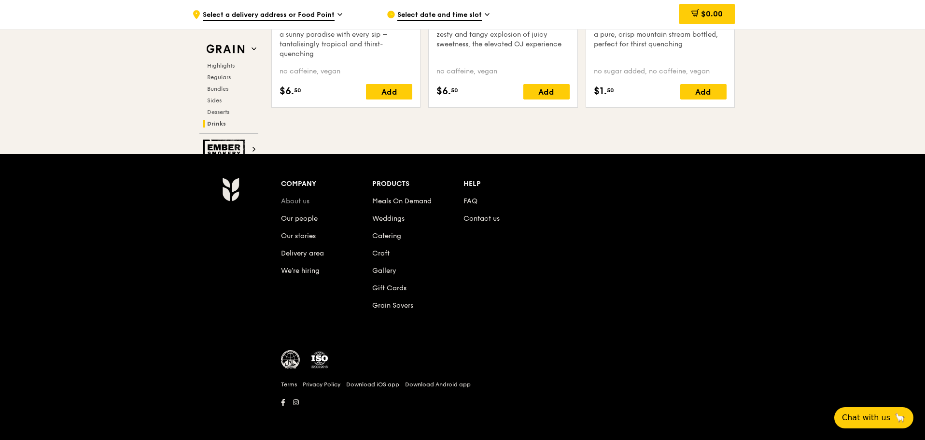
click at [289, 200] on link "About us" at bounding box center [295, 201] width 28 height 8
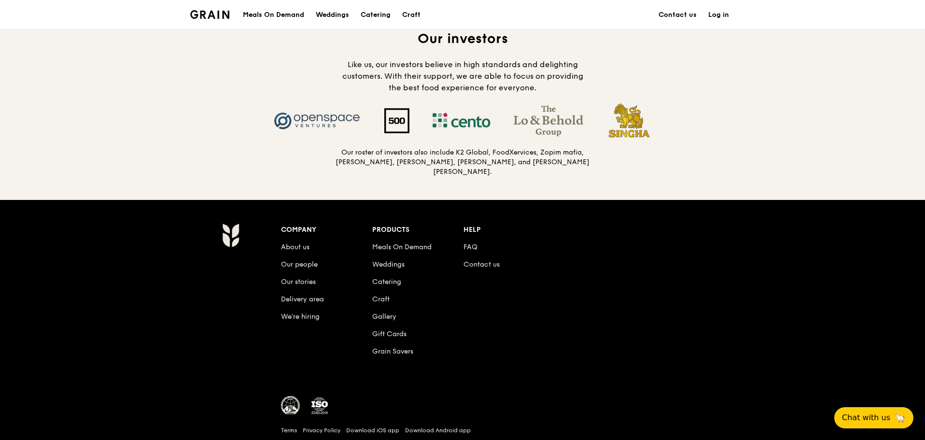
scroll to position [998, 0]
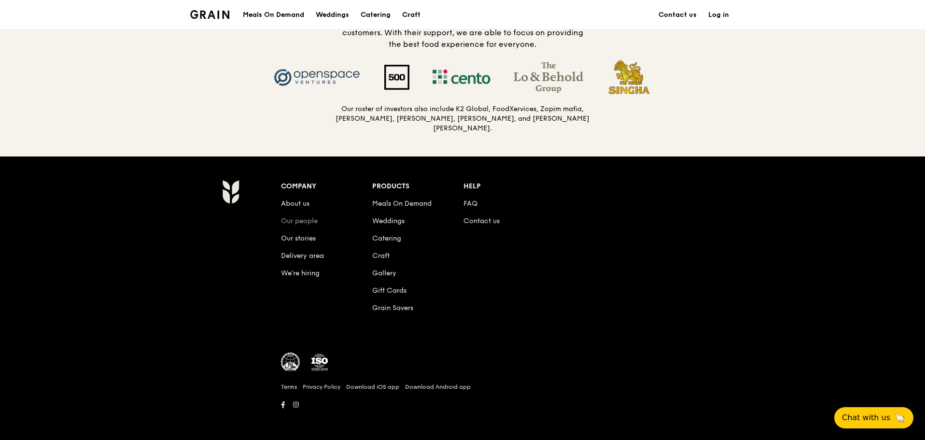
click at [299, 217] on link "Our people" at bounding box center [299, 221] width 37 height 8
